Goal: Task Accomplishment & Management: Manage account settings

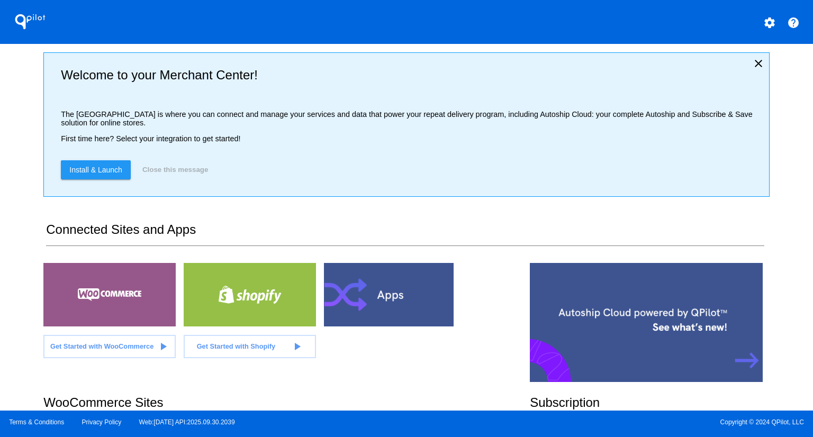
scroll to position [159, 0]
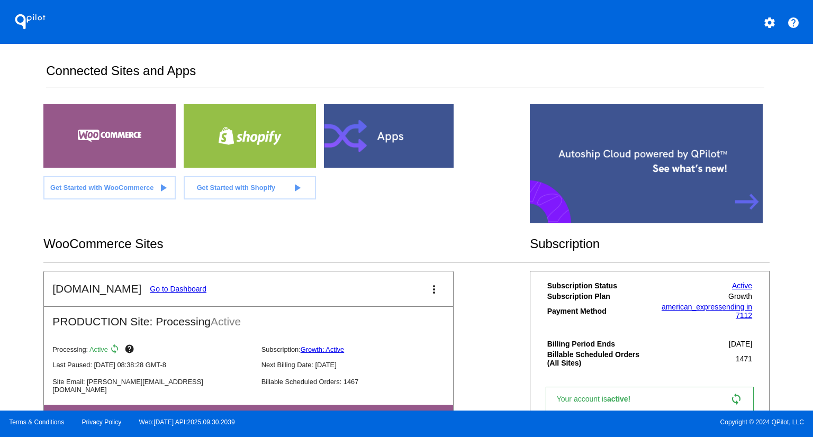
click at [163, 287] on link "Go to Dashboard" at bounding box center [178, 289] width 57 height 8
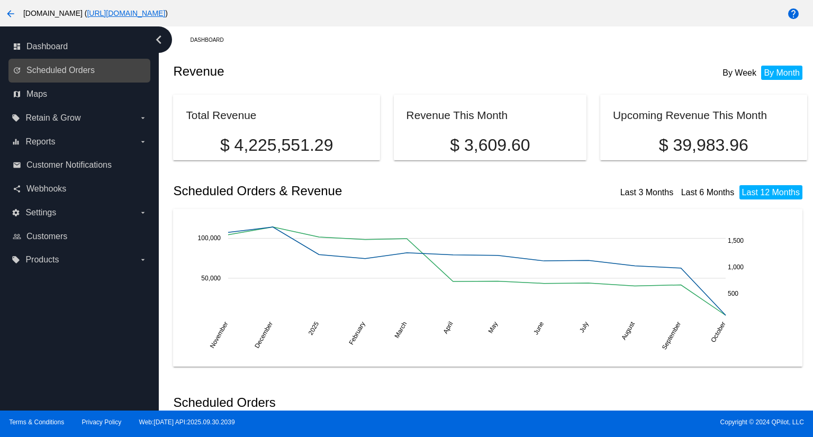
click at [97, 70] on link "update Scheduled Orders" at bounding box center [80, 70] width 135 height 17
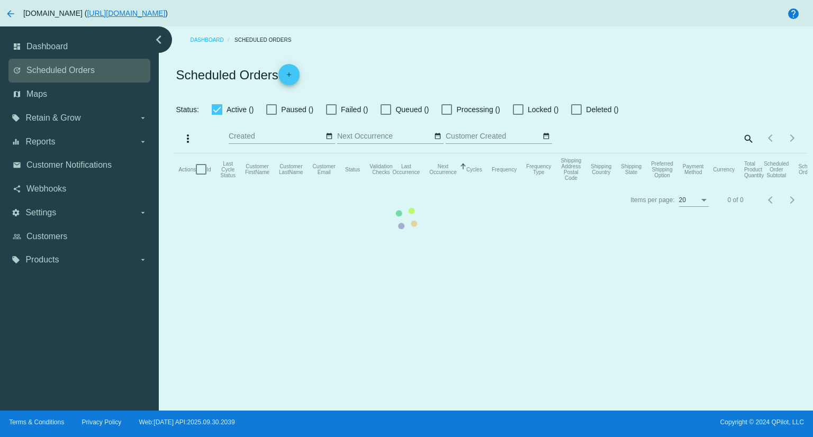
checkbox input "true"
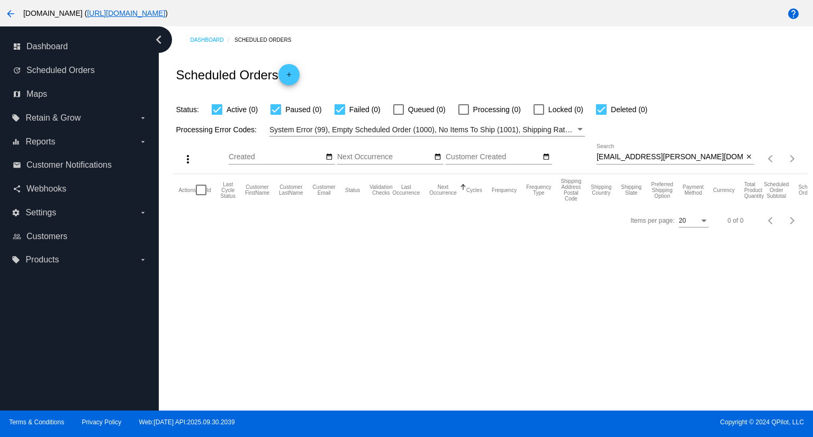
click at [691, 156] on input "[EMAIL_ADDRESS][PERSON_NAME][DOMAIN_NAME]" at bounding box center [670, 157] width 147 height 8
paste input "[EMAIL_ADDRESS]"
type input "[EMAIL_ADDRESS][DOMAIN_NAME]"
